Goal: Task Accomplishment & Management: Manage account settings

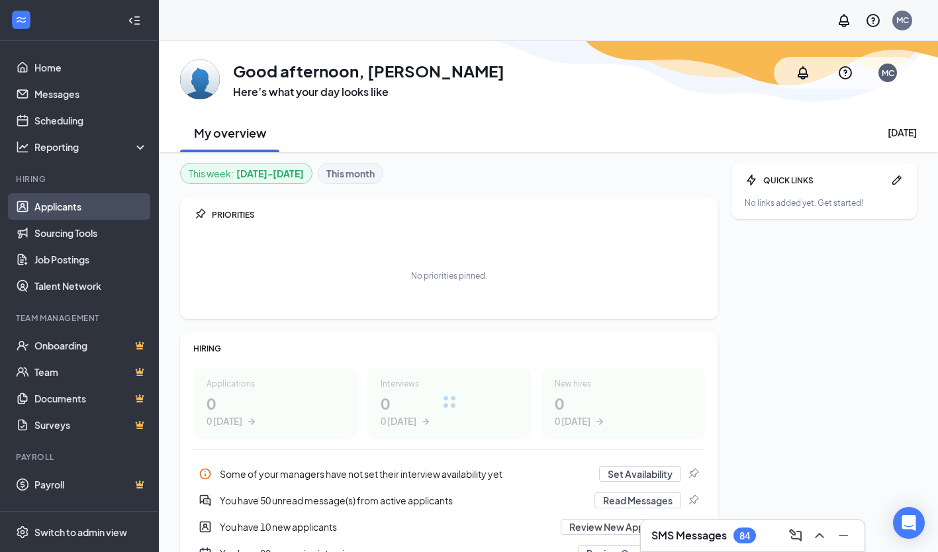
click at [73, 202] on link "Applicants" at bounding box center [90, 206] width 113 height 26
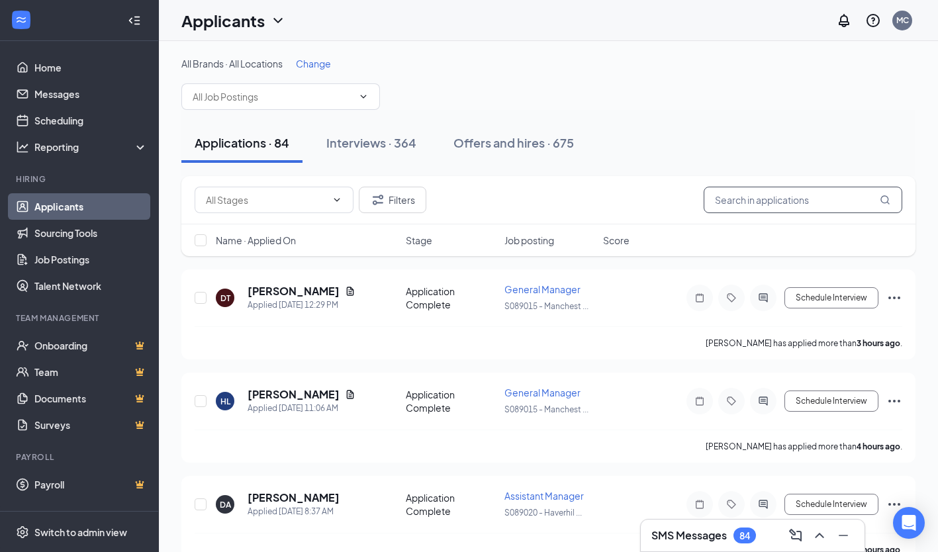
click at [756, 203] on input "text" at bounding box center [803, 200] width 199 height 26
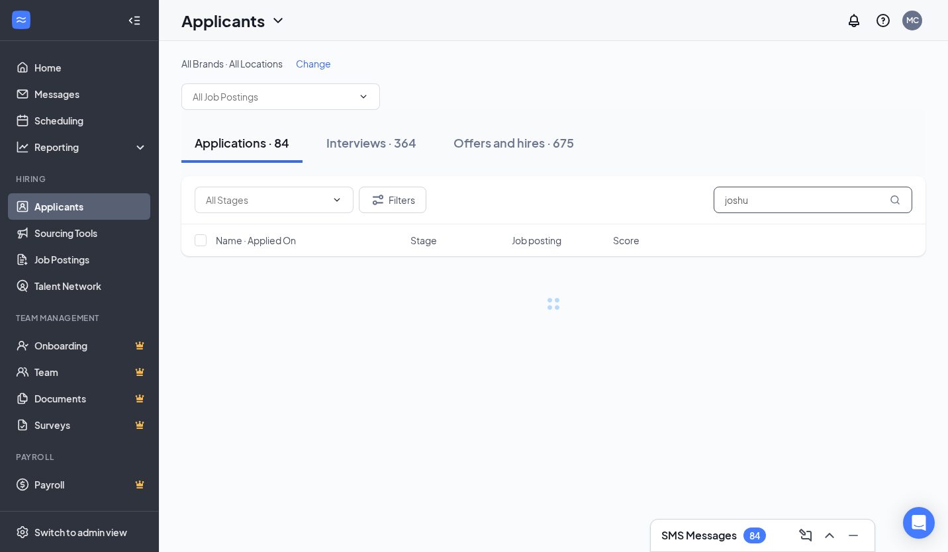
type input "[PERSON_NAME]"
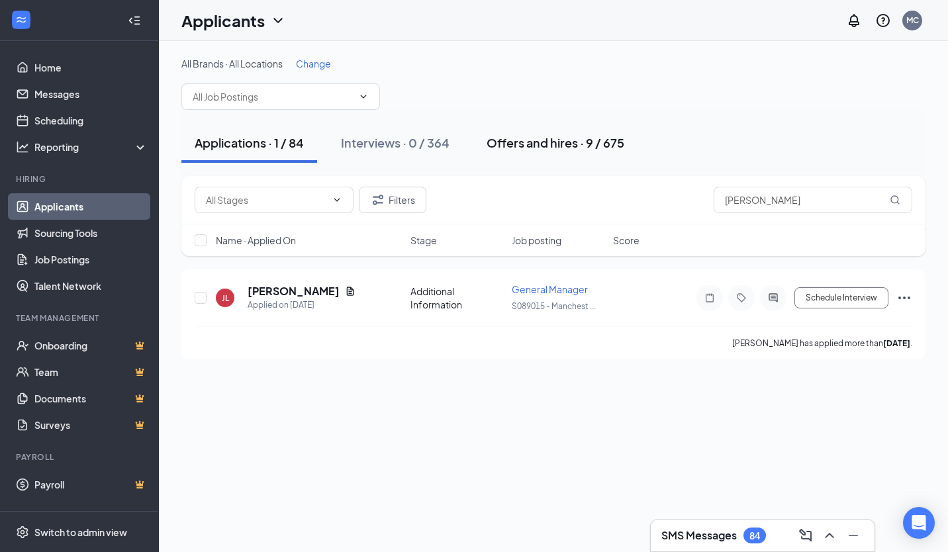
click at [582, 144] on div "Offers and hires · 9 / 675" at bounding box center [556, 142] width 138 height 17
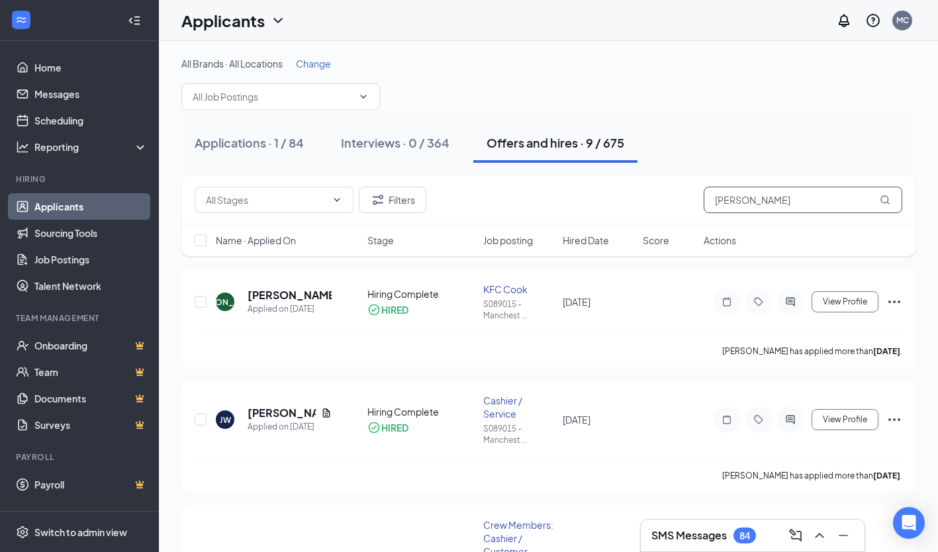
click at [757, 192] on input "[PERSON_NAME]" at bounding box center [803, 200] width 199 height 26
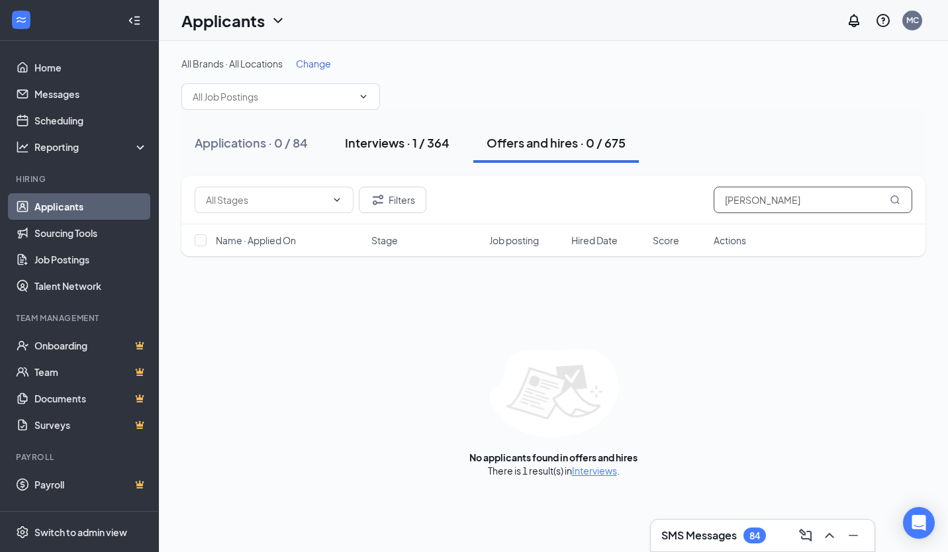
type input "[PERSON_NAME]"
click at [404, 149] on div "Interviews · 1 / 364" at bounding box center [397, 142] width 105 height 17
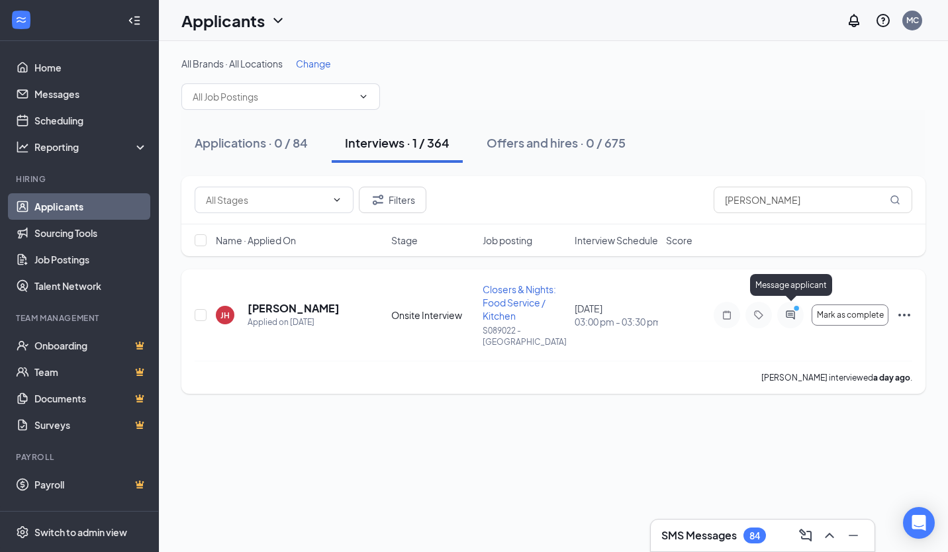
click at [793, 311] on icon "ActiveChat" at bounding box center [791, 315] width 16 height 11
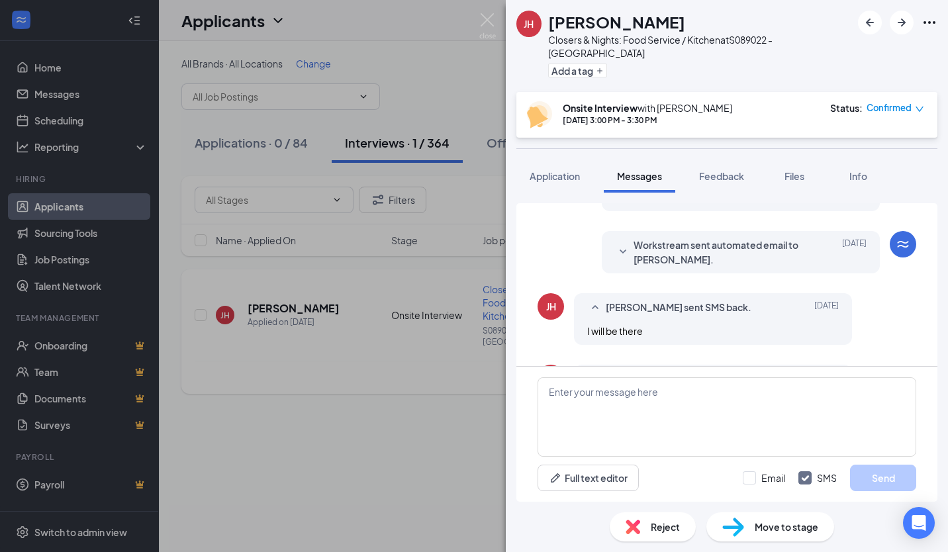
scroll to position [493, 0]
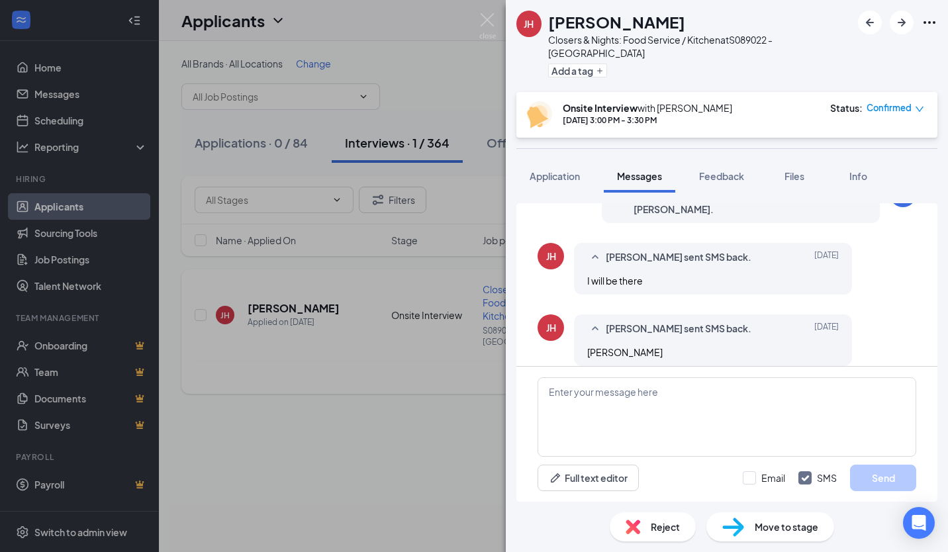
click at [442, 451] on div "[PERSON_NAME] [PERSON_NAME] Hunks Closers & Nights: Food Service / Kitchen at S…" at bounding box center [474, 276] width 948 height 552
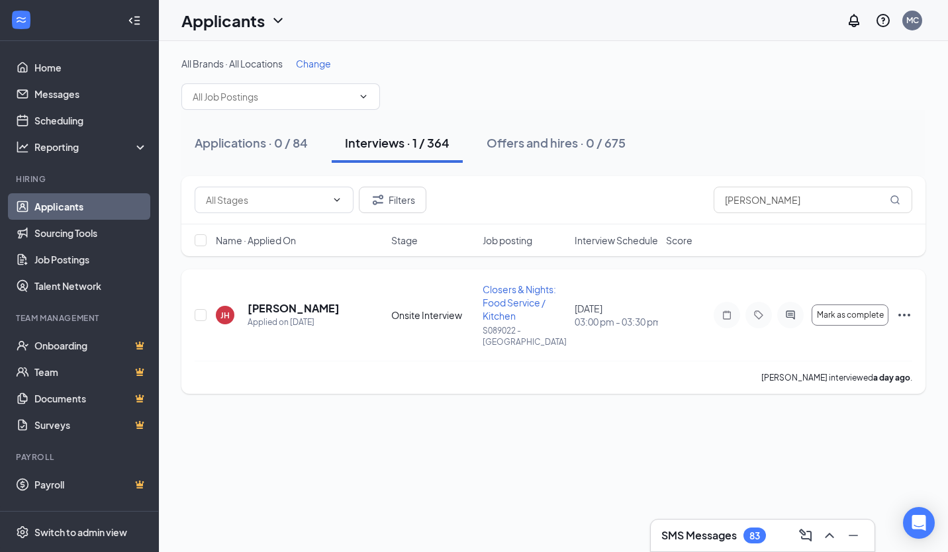
click at [904, 314] on icon "Ellipses" at bounding box center [904, 315] width 12 height 3
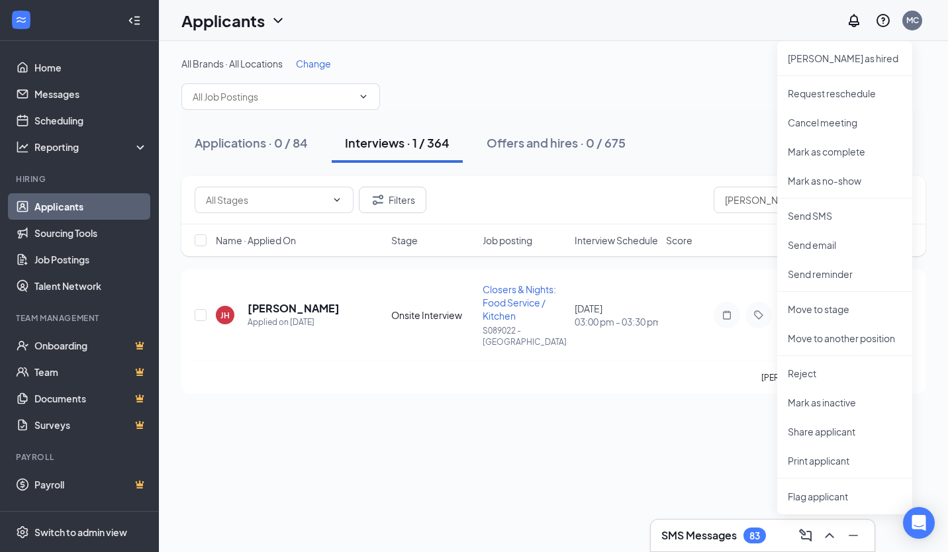
click at [732, 420] on div "All Brands · All Locations Change Applications · 0 / 84 Interviews · 1 / 364 Of…" at bounding box center [553, 296] width 789 height 511
